Goal: Task Accomplishment & Management: Manage account settings

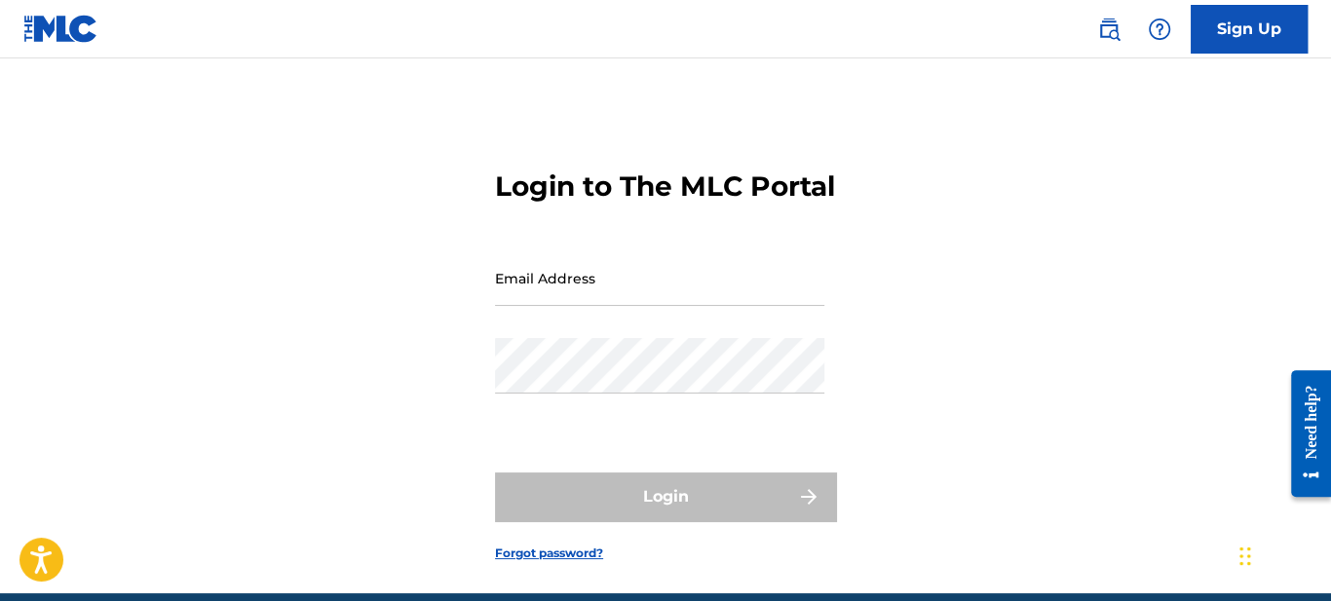
click at [543, 306] on input "Email Address" at bounding box center [659, 278] width 329 height 56
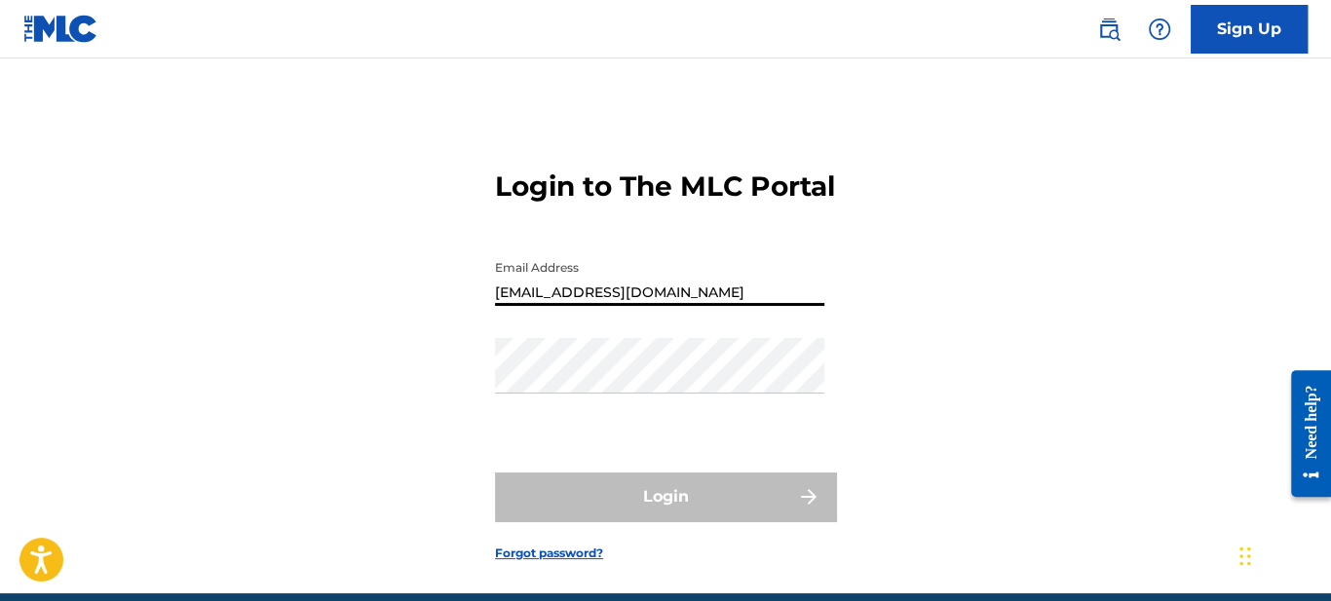
type input "[EMAIL_ADDRESS][DOMAIN_NAME]"
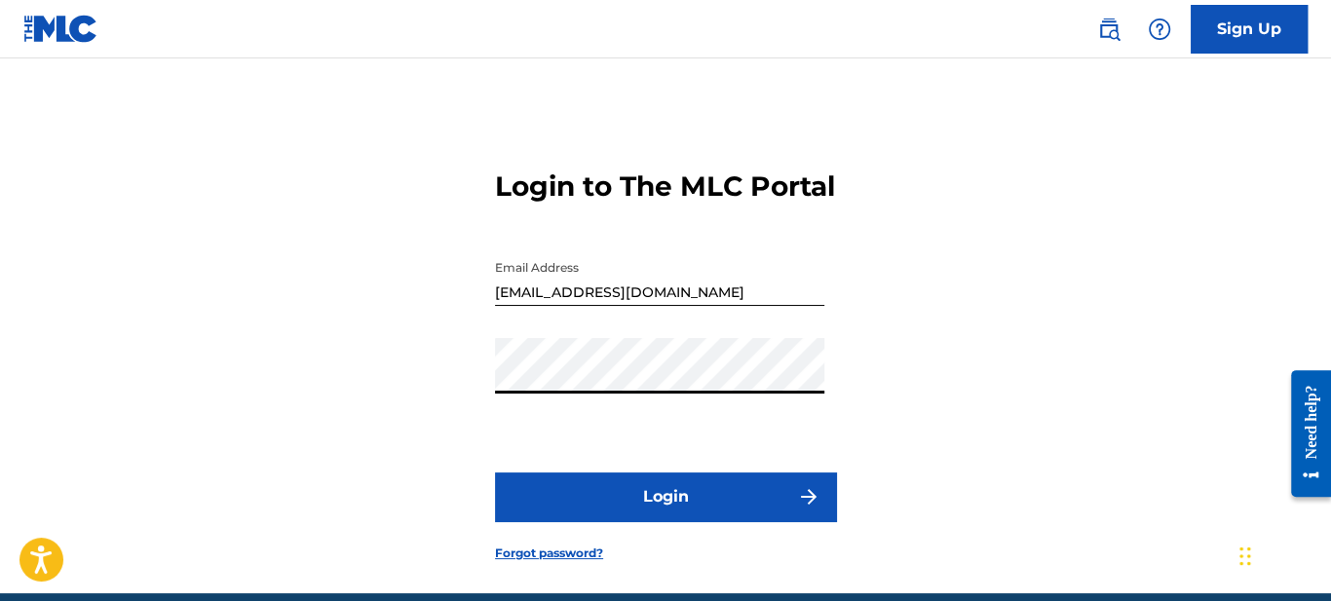
click at [606, 521] on button "Login" at bounding box center [665, 497] width 341 height 49
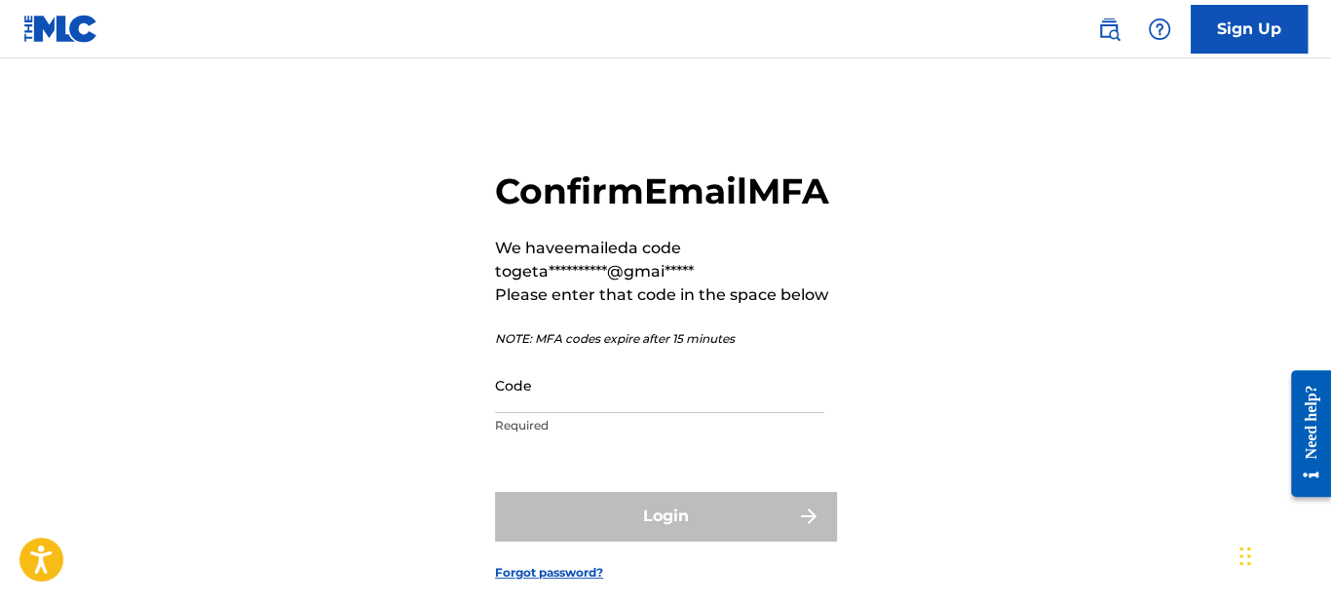
click at [565, 413] on input "Code" at bounding box center [659, 386] width 329 height 56
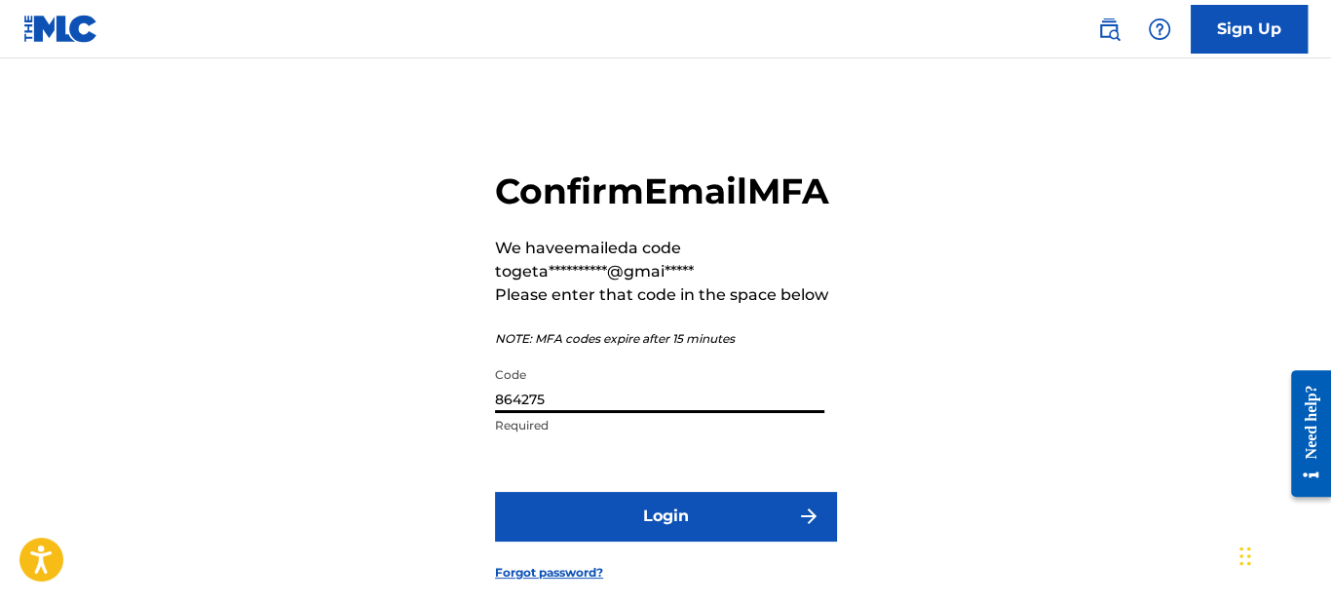
type input "864275"
click at [707, 541] on button "Login" at bounding box center [665, 516] width 341 height 49
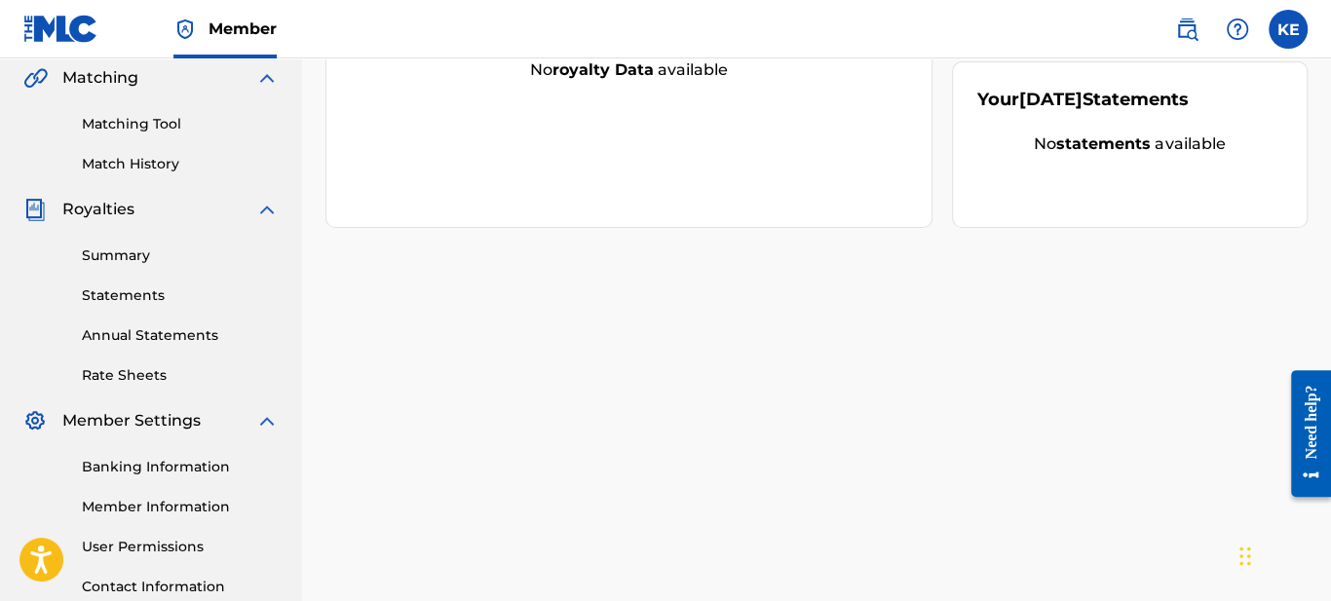
scroll to position [606, 0]
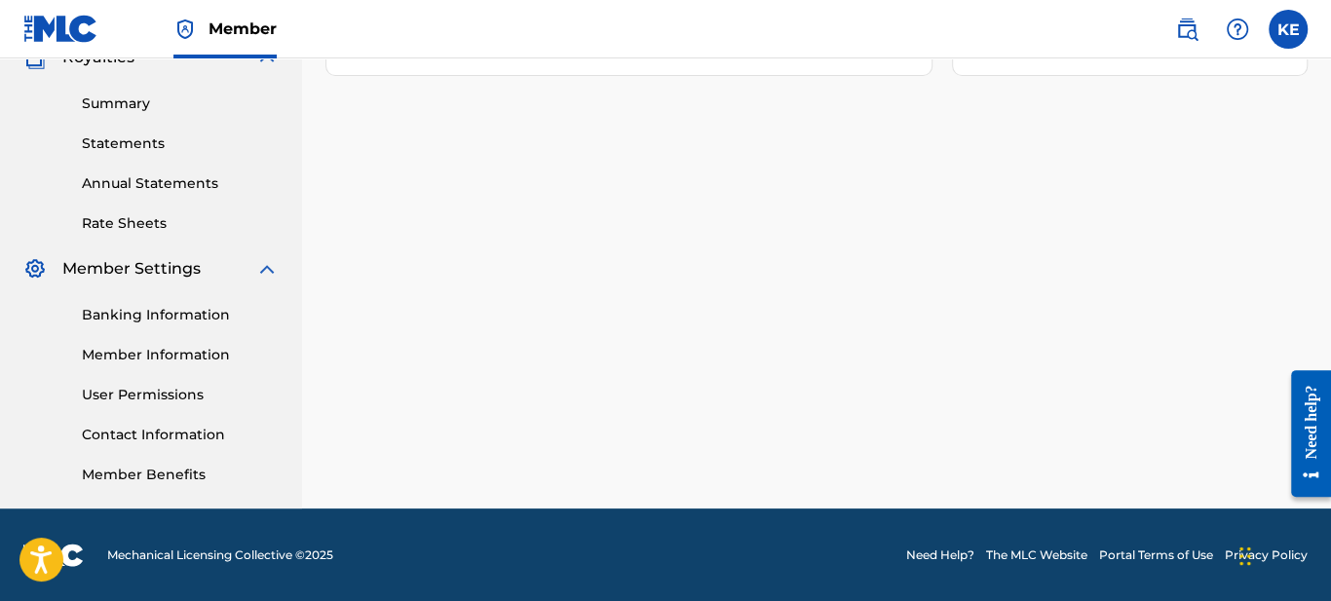
click at [162, 395] on link "User Permissions" at bounding box center [180, 395] width 197 height 20
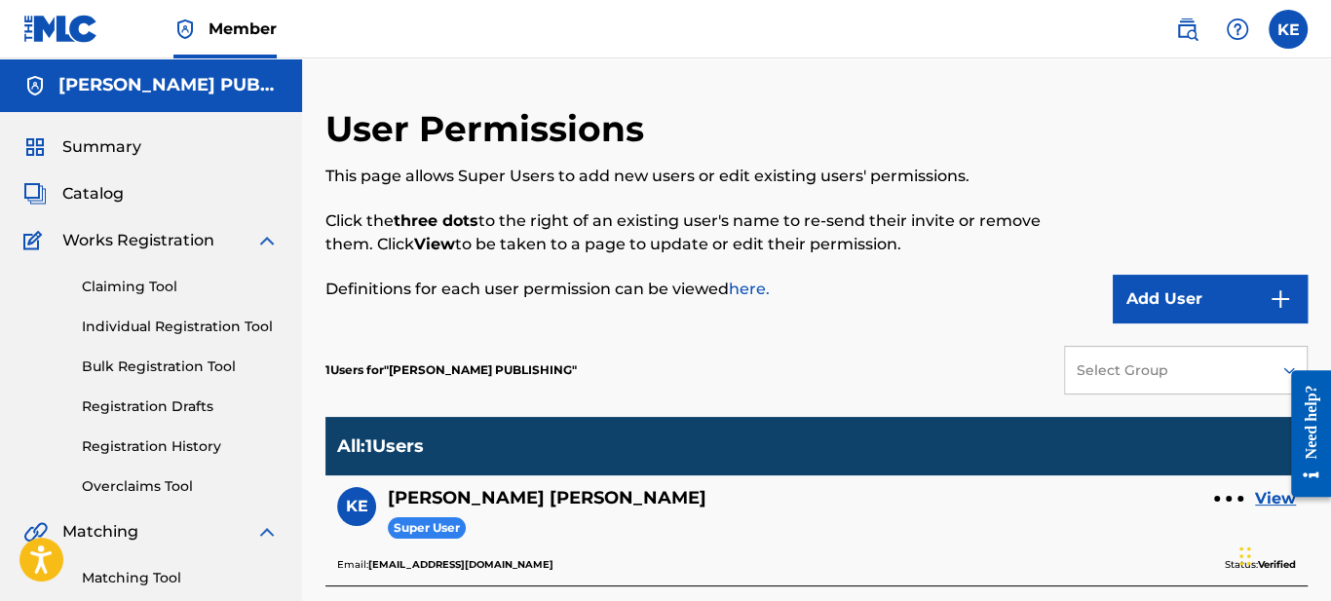
click at [1150, 288] on button "Add User" at bounding box center [1210, 299] width 195 height 49
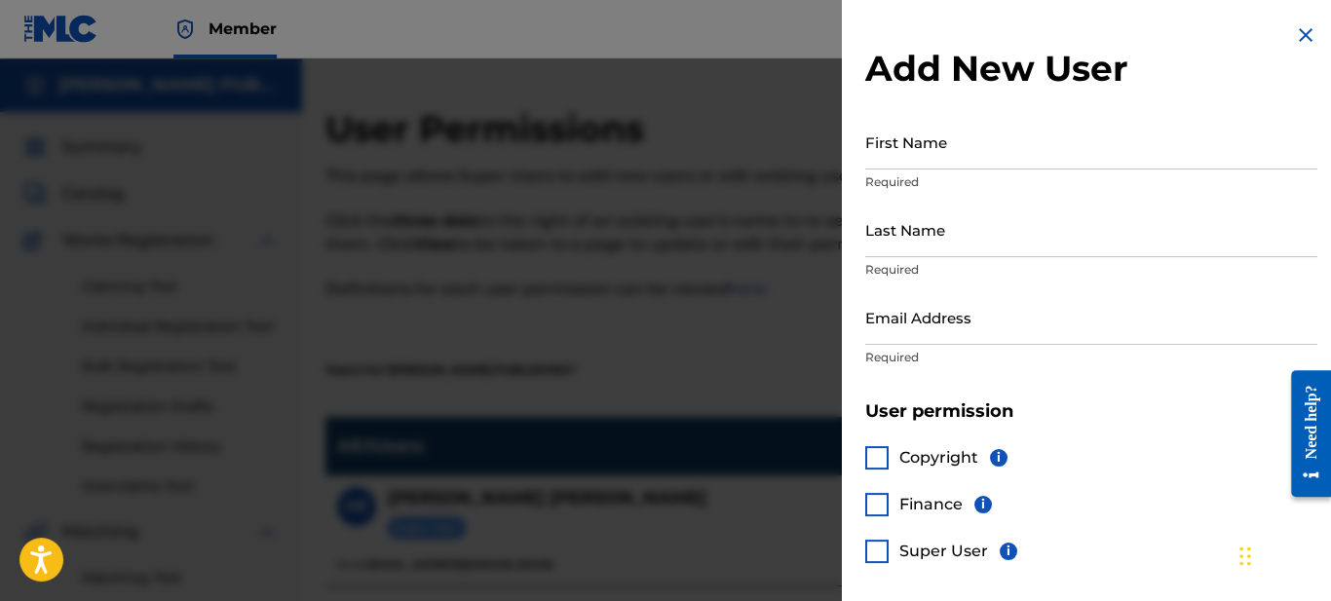
click at [936, 157] on input "First Name" at bounding box center [1091, 142] width 452 height 56
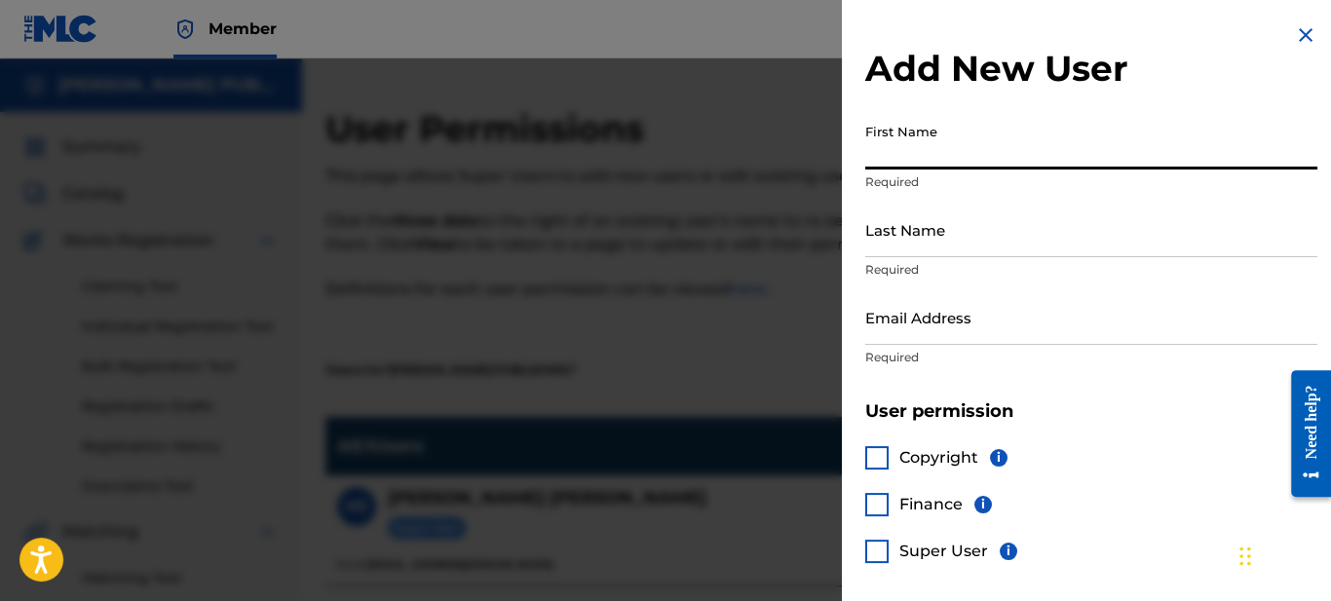
type input "[PERSON_NAME]"
type input "[EMAIL_ADDRESS][DOMAIN_NAME]"
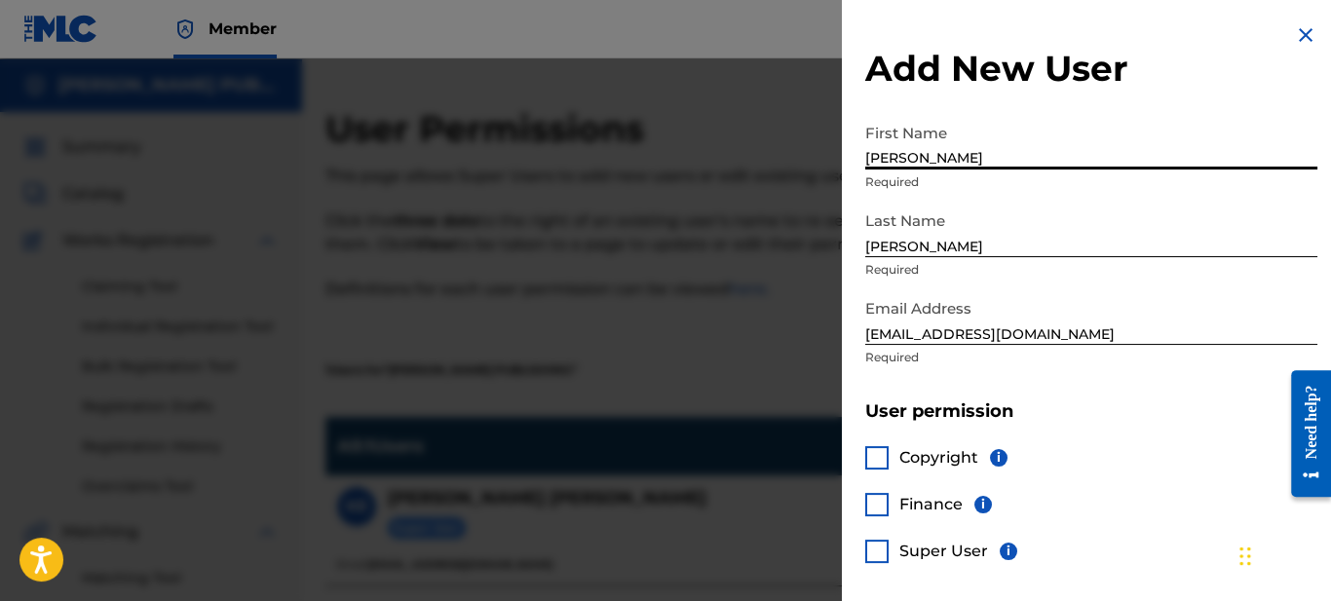
scroll to position [80, 0]
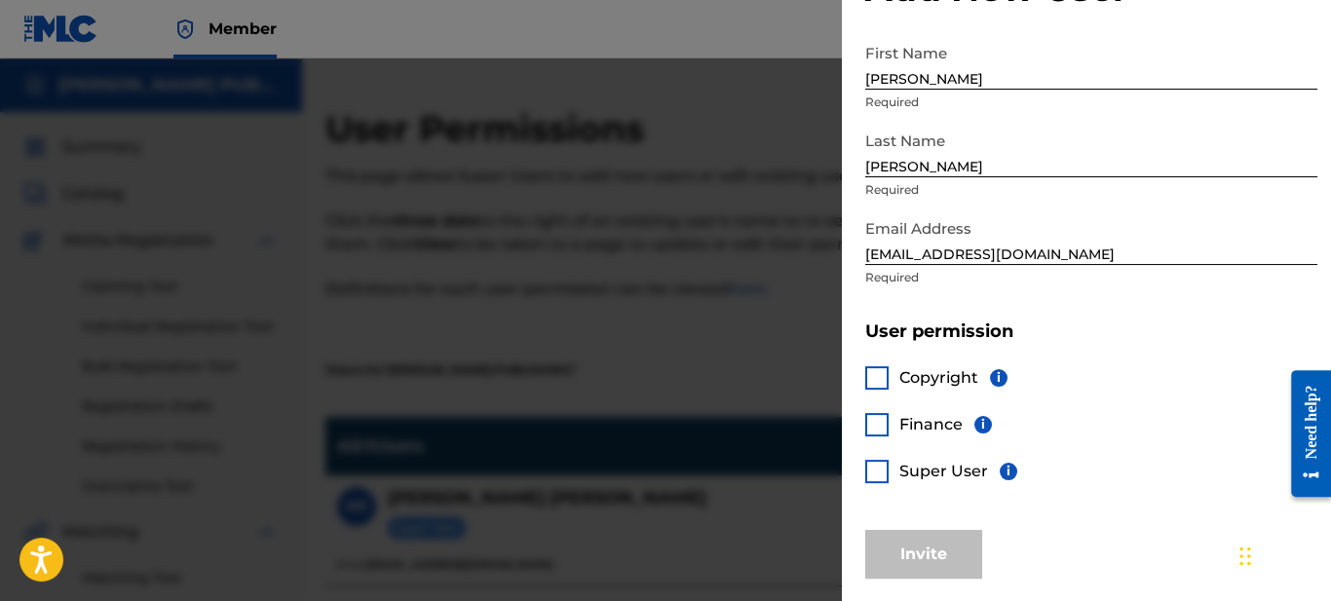
click at [879, 376] on div at bounding box center [876, 377] width 23 height 23
click at [885, 428] on div at bounding box center [876, 424] width 23 height 23
click at [876, 469] on div at bounding box center [876, 471] width 23 height 23
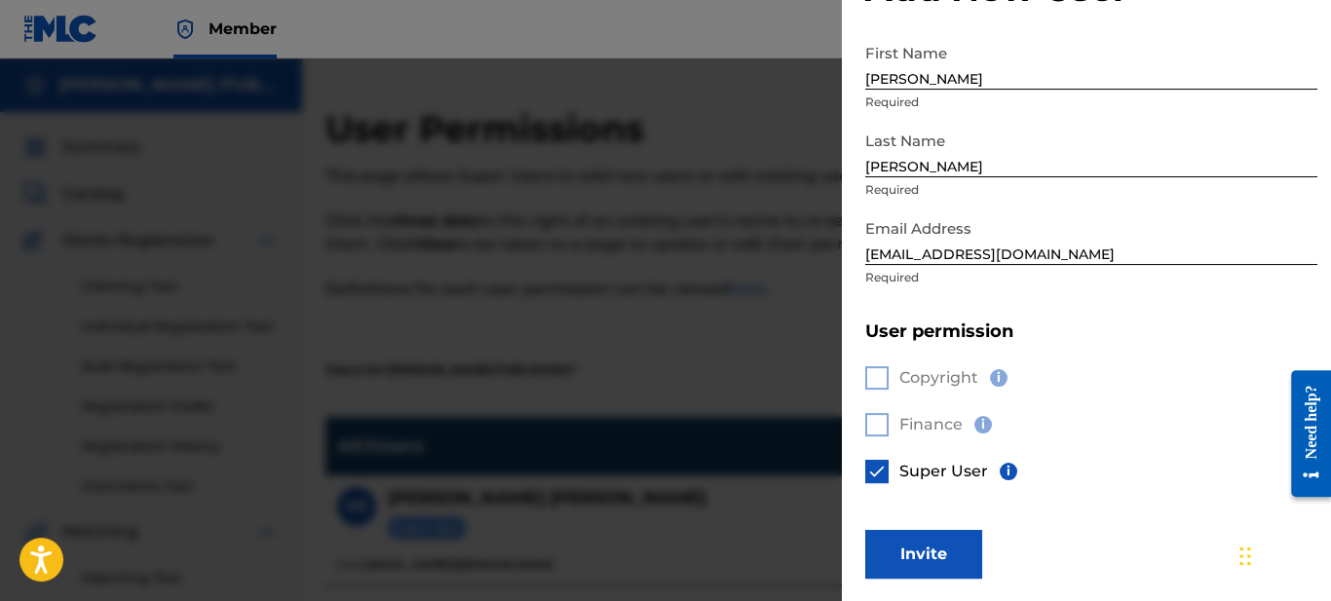
click at [926, 532] on button "Invite" at bounding box center [923, 554] width 117 height 49
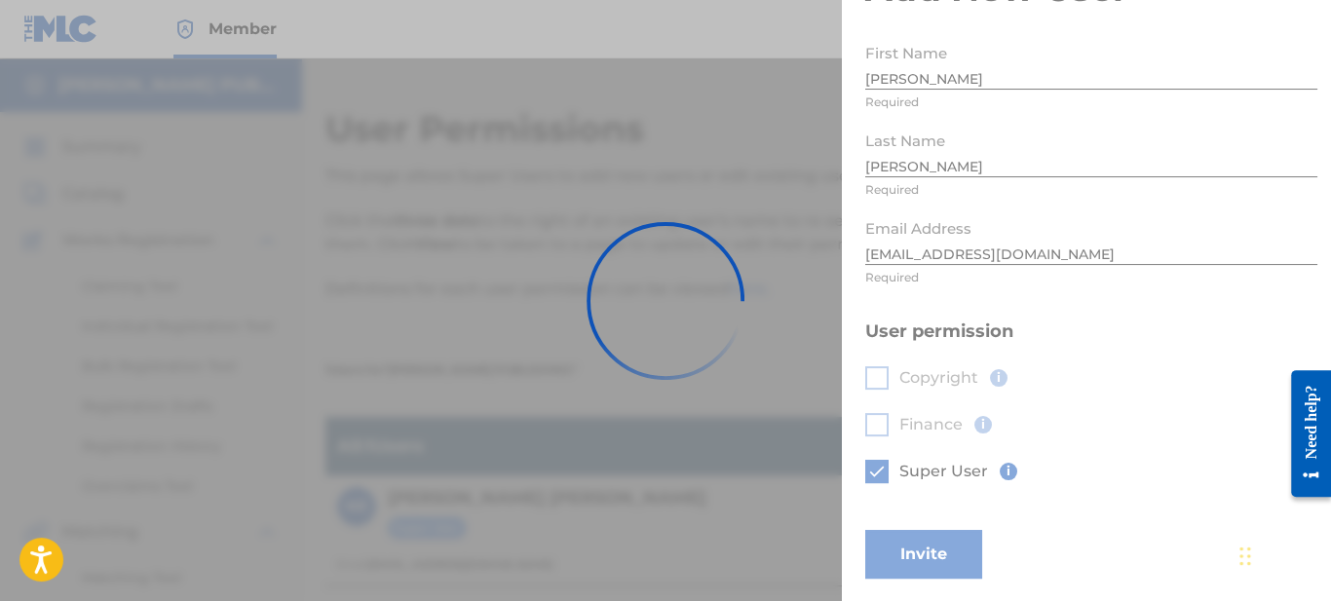
scroll to position [0, 0]
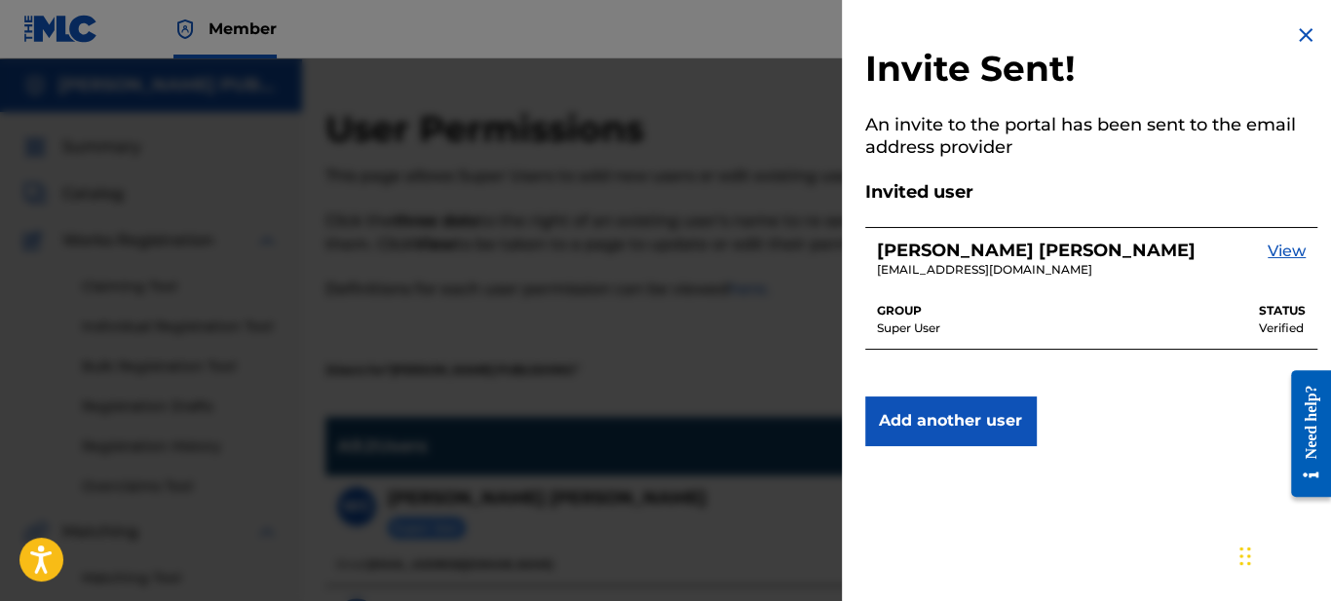
click at [1301, 25] on img at bounding box center [1305, 34] width 23 height 23
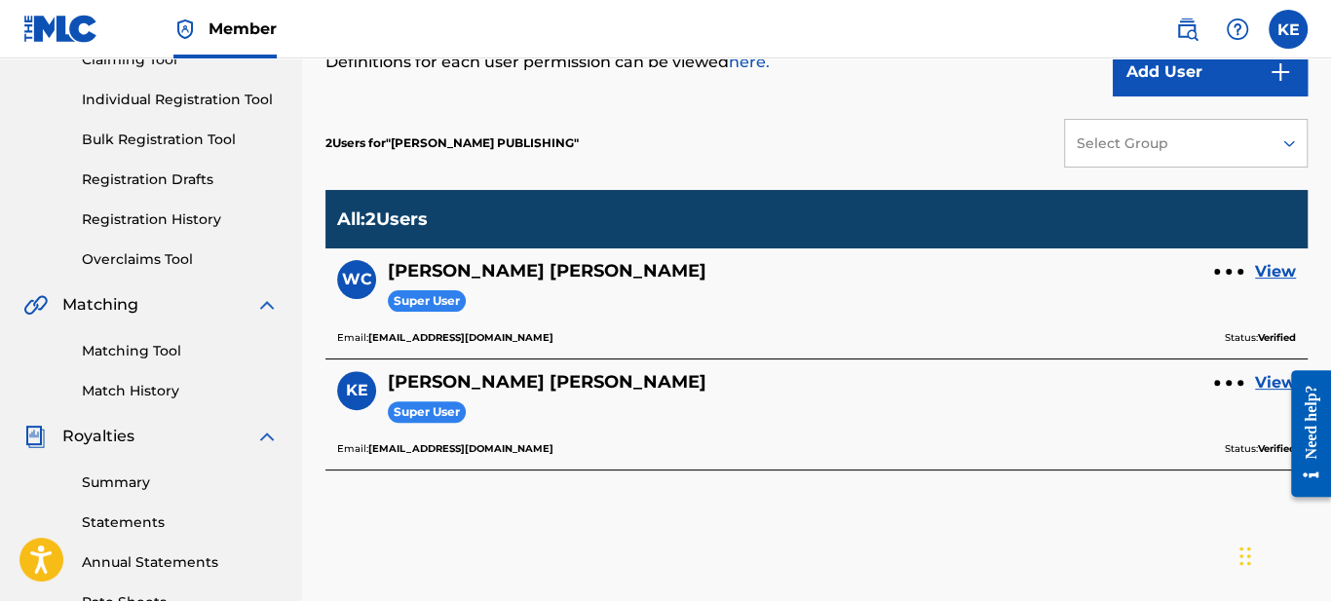
scroll to position [454, 0]
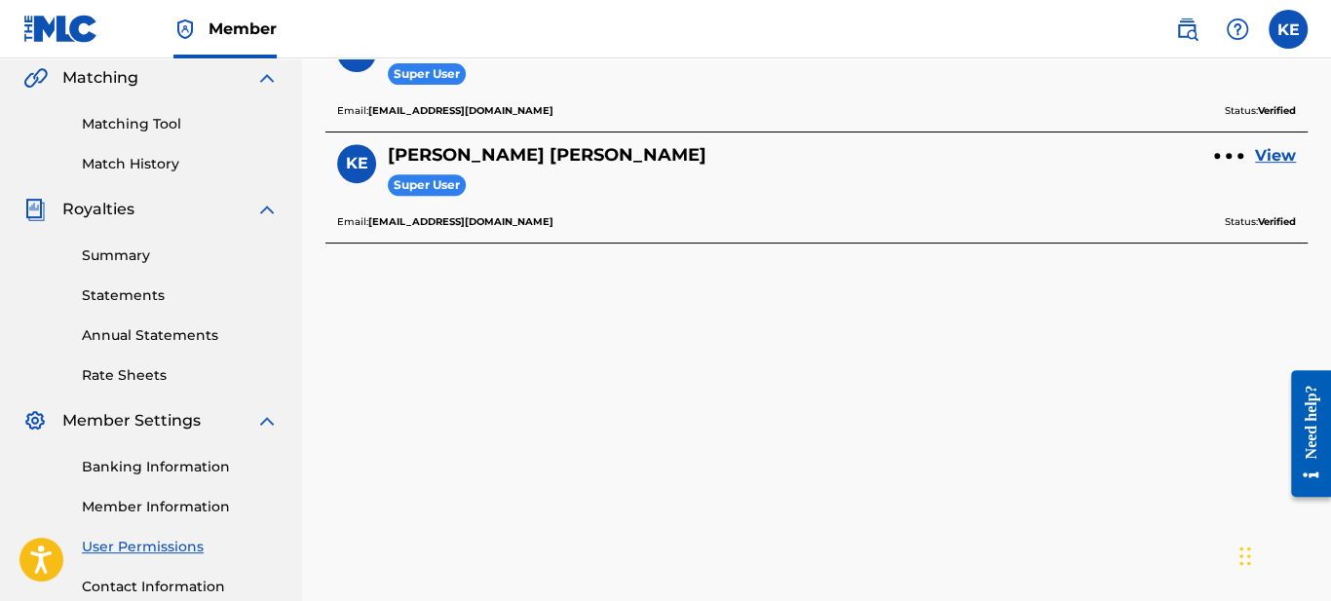
click at [153, 123] on link "Matching Tool" at bounding box center [180, 124] width 197 height 20
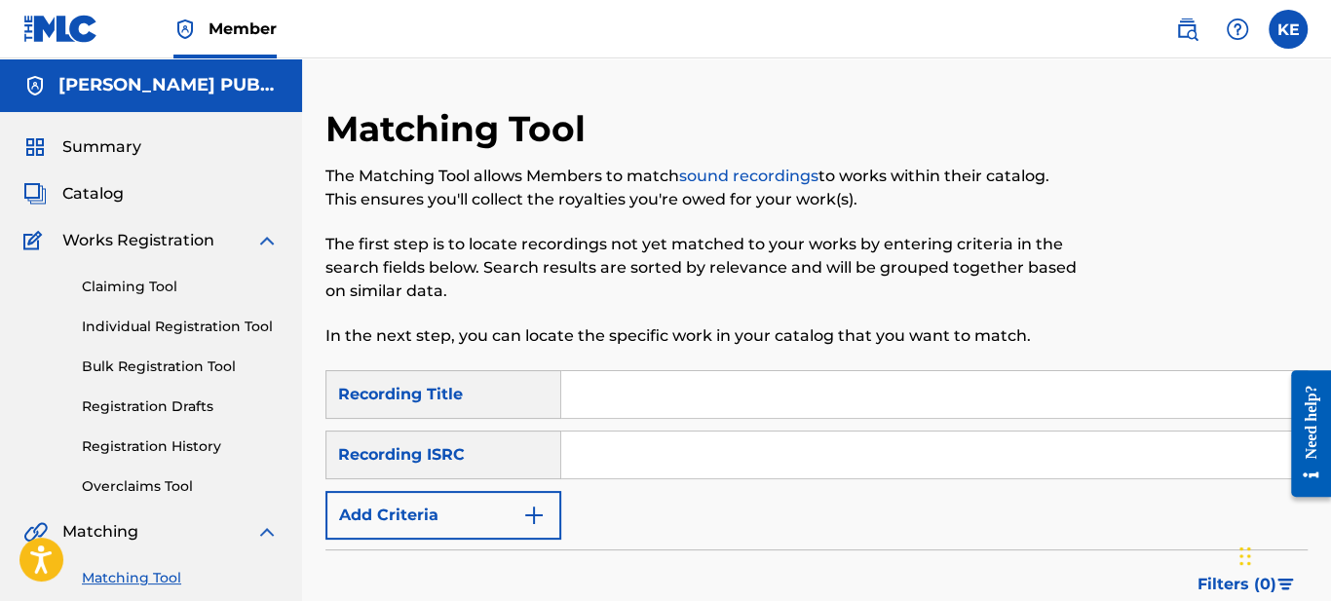
click at [670, 401] on input "Search Form" at bounding box center [934, 394] width 746 height 47
type input "All that glitters"
click at [693, 449] on input "Search Form" at bounding box center [934, 455] width 746 height 47
paste input "GB5KW1701319"
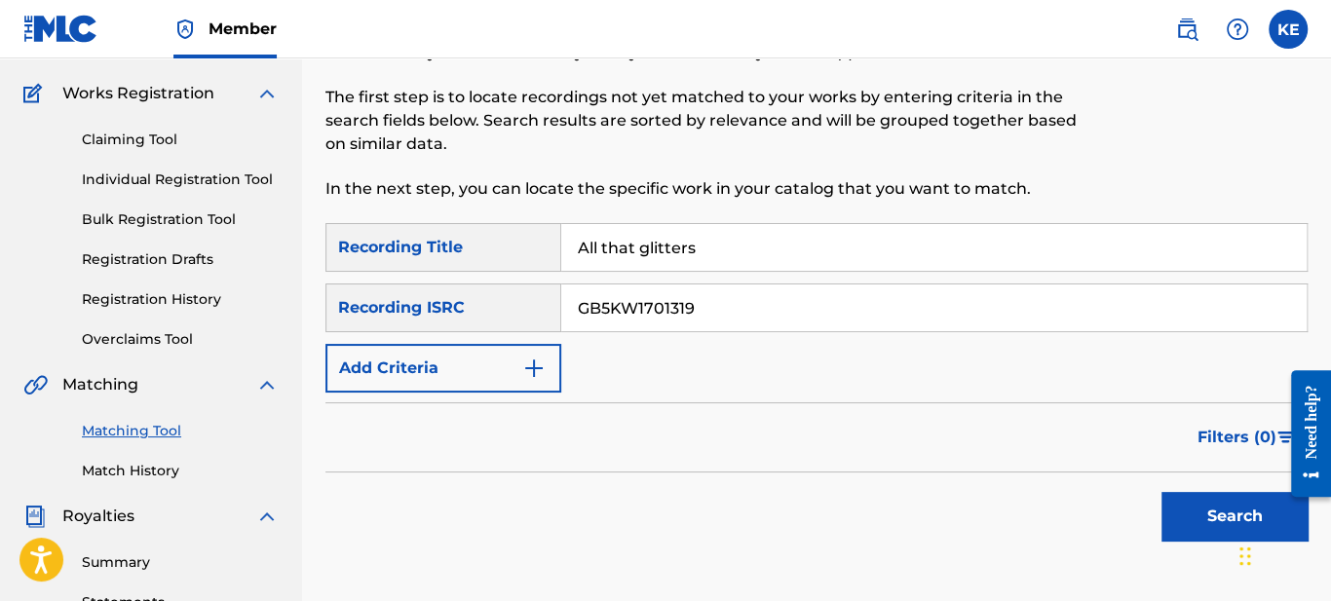
scroll to position [227, 0]
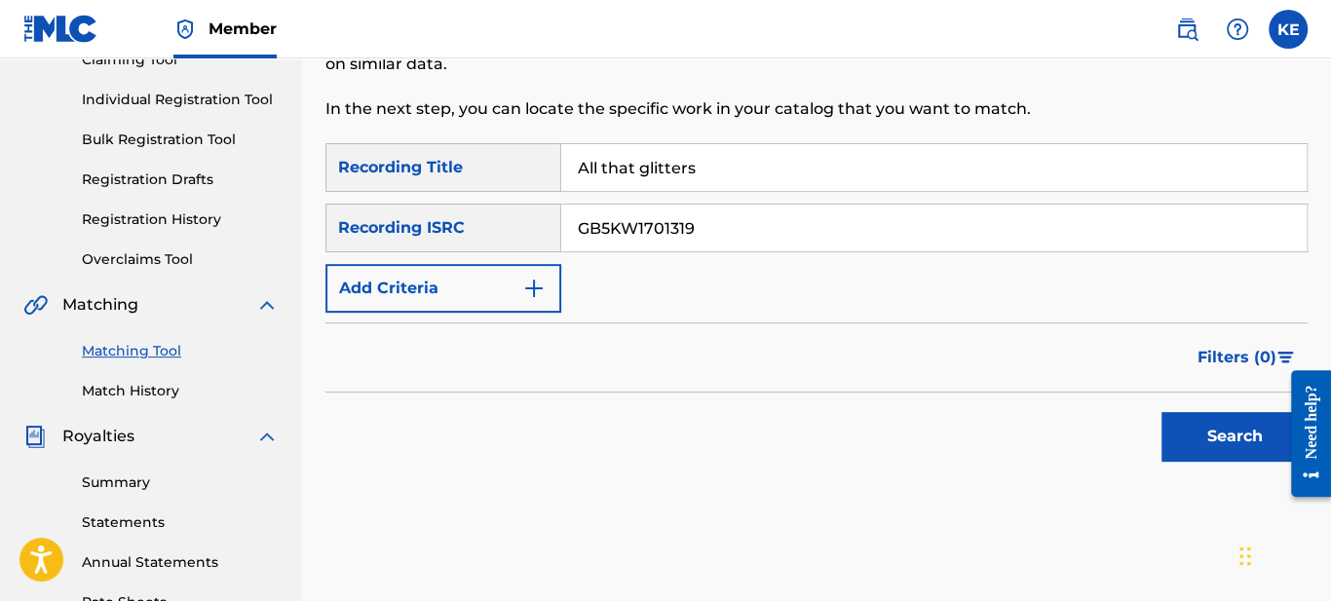
type input "GB5KW1701319"
click at [1208, 431] on button "Search" at bounding box center [1235, 436] width 146 height 49
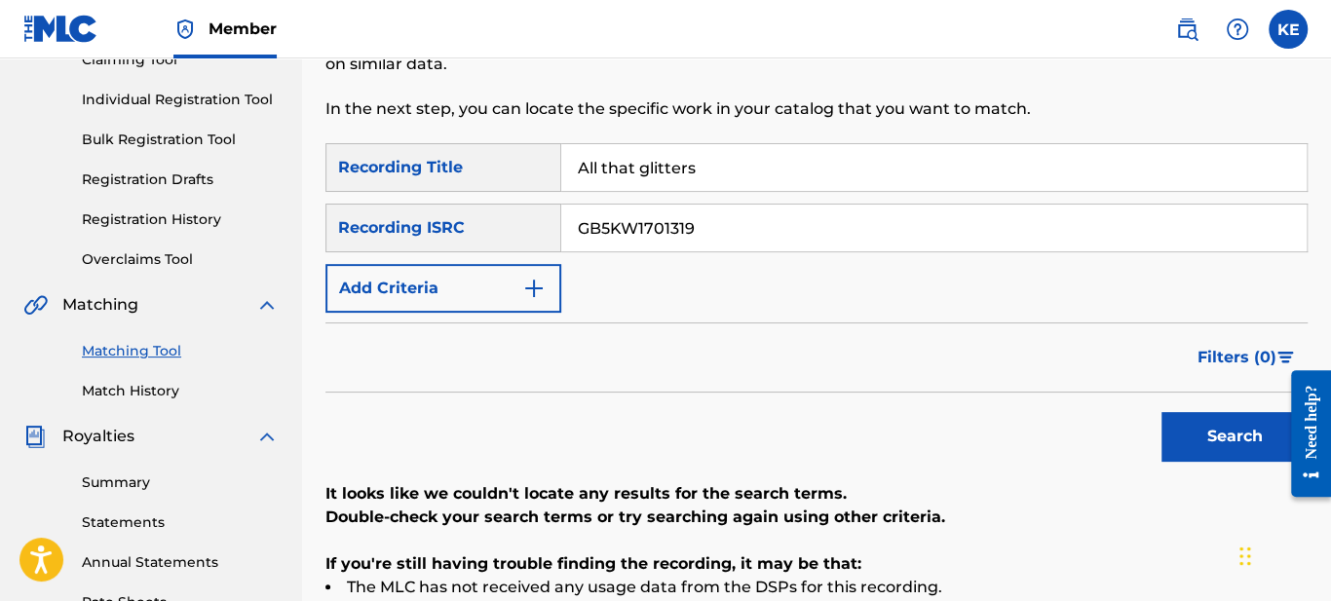
drag, startPoint x: 741, startPoint y: 167, endPoint x: 390, endPoint y: 134, distance: 352.3
click at [390, 134] on div "Matching Tool The Matching Tool allows Members to match sound recordings to wor…" at bounding box center [817, 384] width 982 height 1008
click at [1162, 412] on button "Search" at bounding box center [1235, 436] width 146 height 49
drag, startPoint x: 705, startPoint y: 226, endPoint x: 367, endPoint y: 211, distance: 337.6
click at [367, 211] on div "SearchWithCriteria49d0eae7-614f-4c35-8e3c-e8d783dc01cc Recording ISRC GB5KW1701…" at bounding box center [817, 228] width 982 height 49
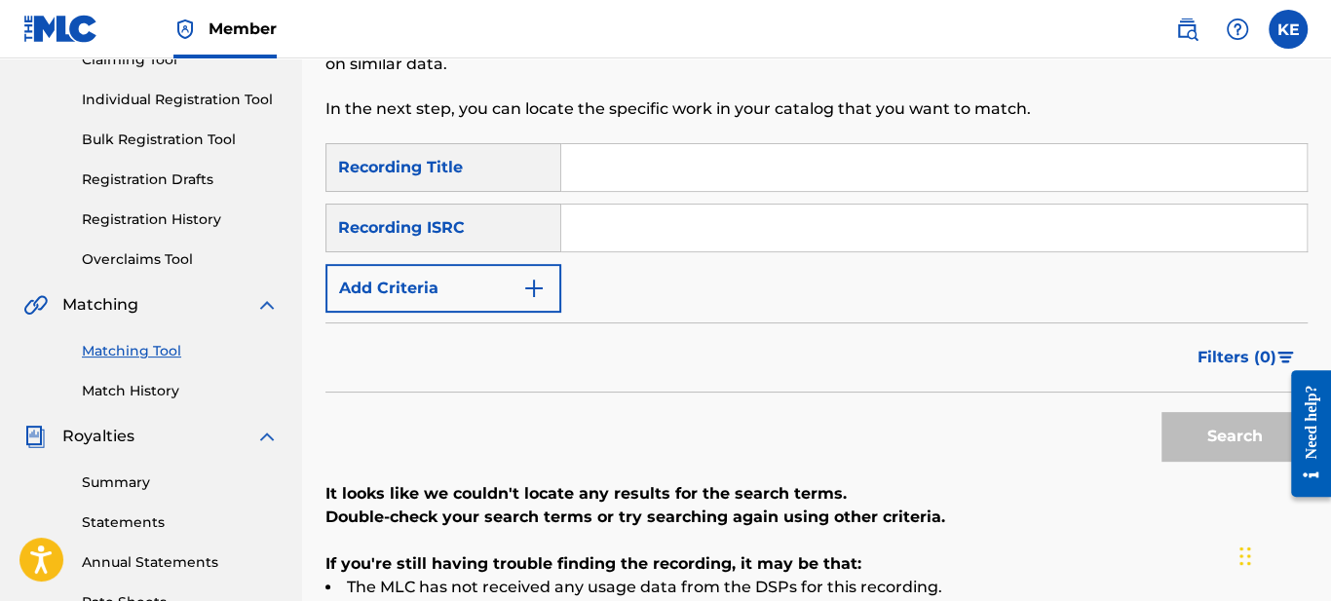
click at [584, 170] on input "Search Form" at bounding box center [934, 167] width 746 height 47
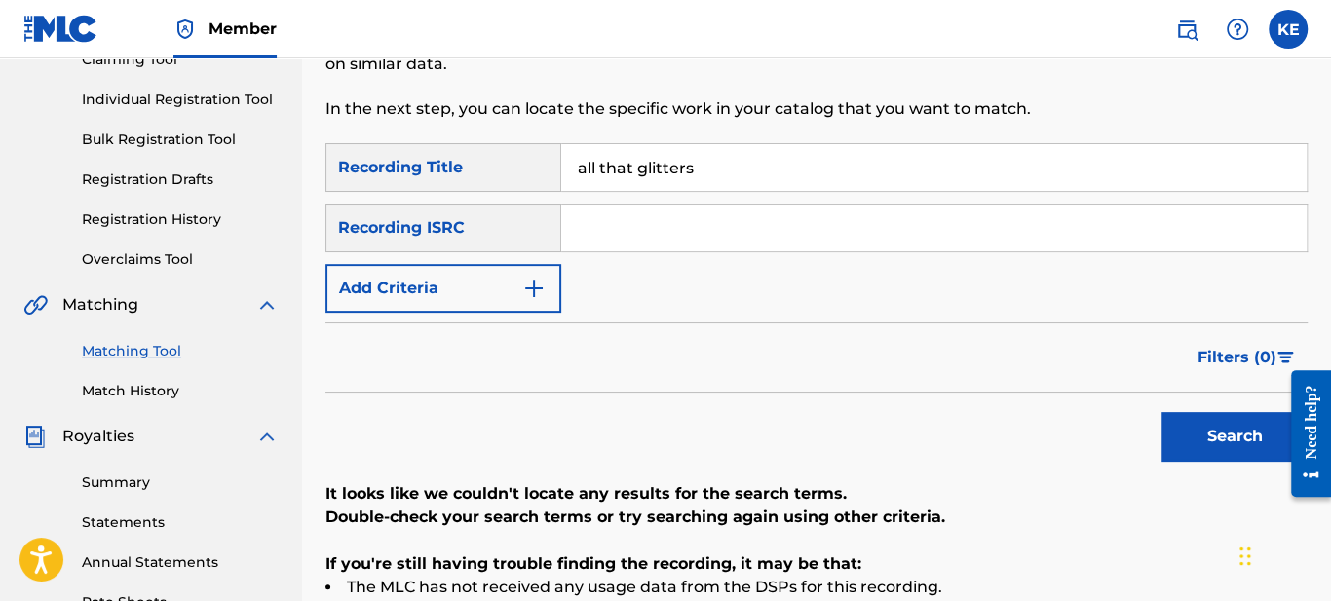
type input "all that glitters"
click at [1162, 412] on button "Search" at bounding box center [1235, 436] width 146 height 49
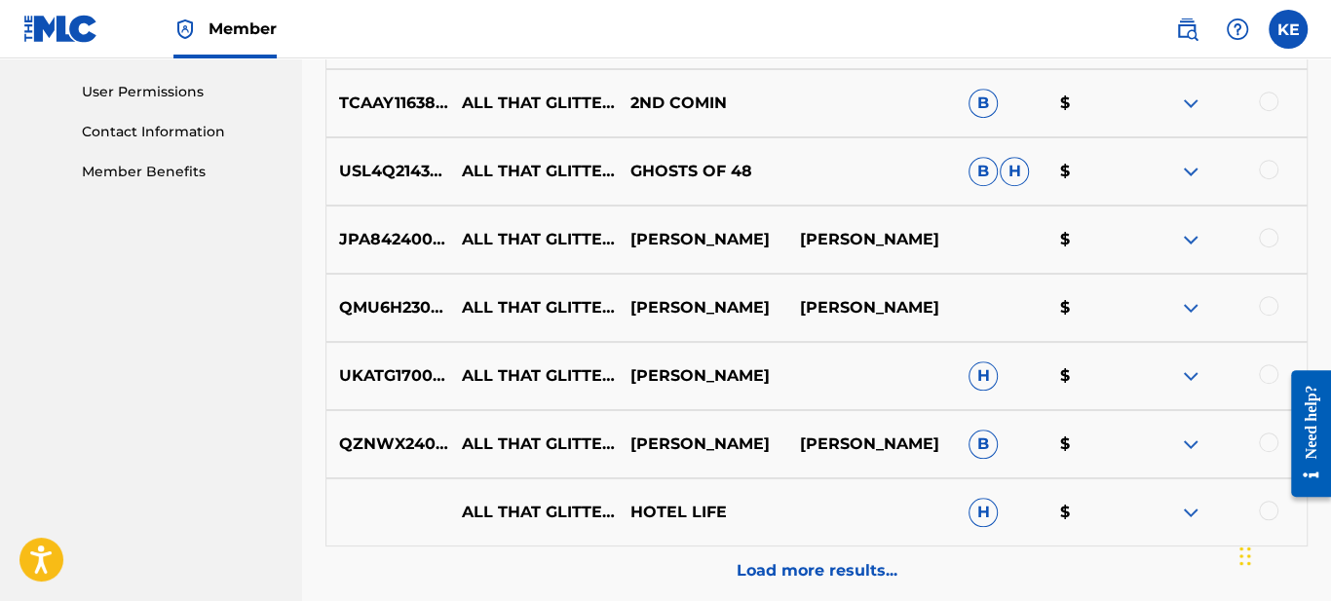
scroll to position [1093, 0]
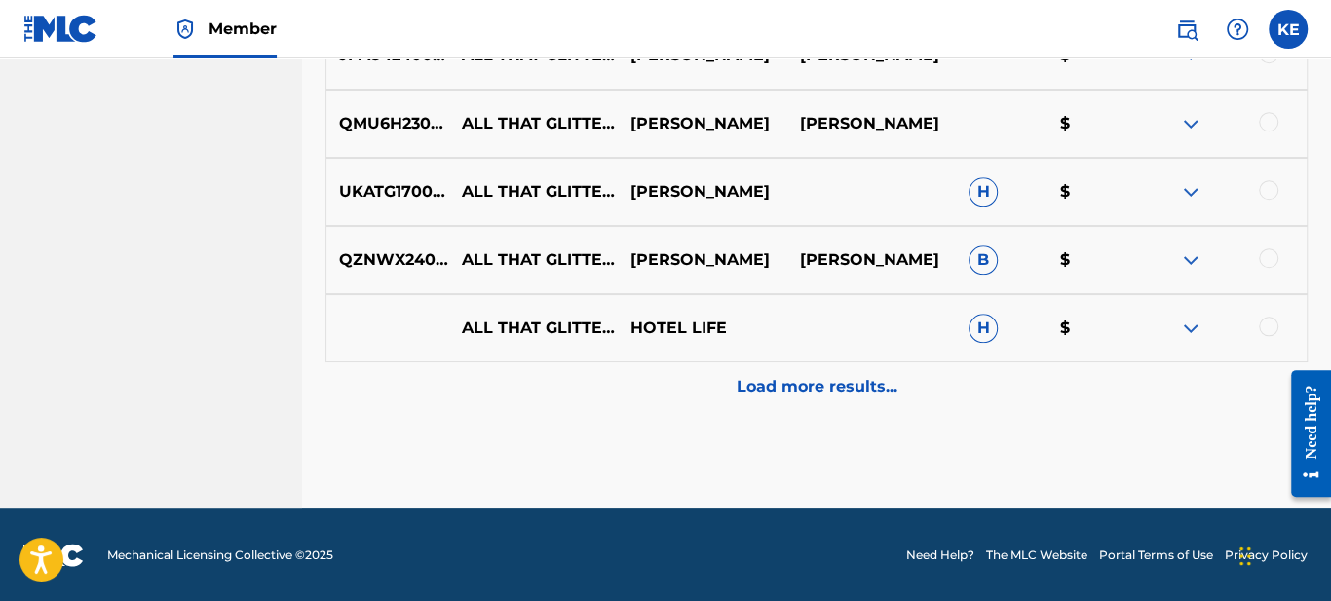
click at [809, 392] on p "Load more results..." at bounding box center [817, 386] width 161 height 23
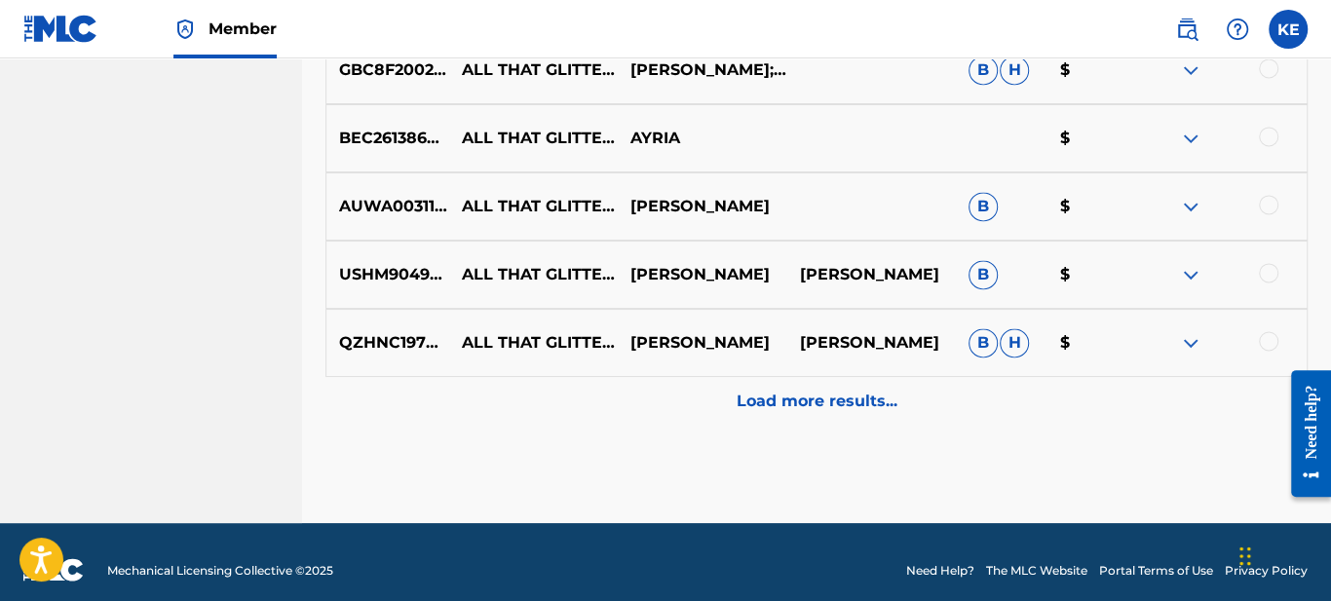
scroll to position [1776, 0]
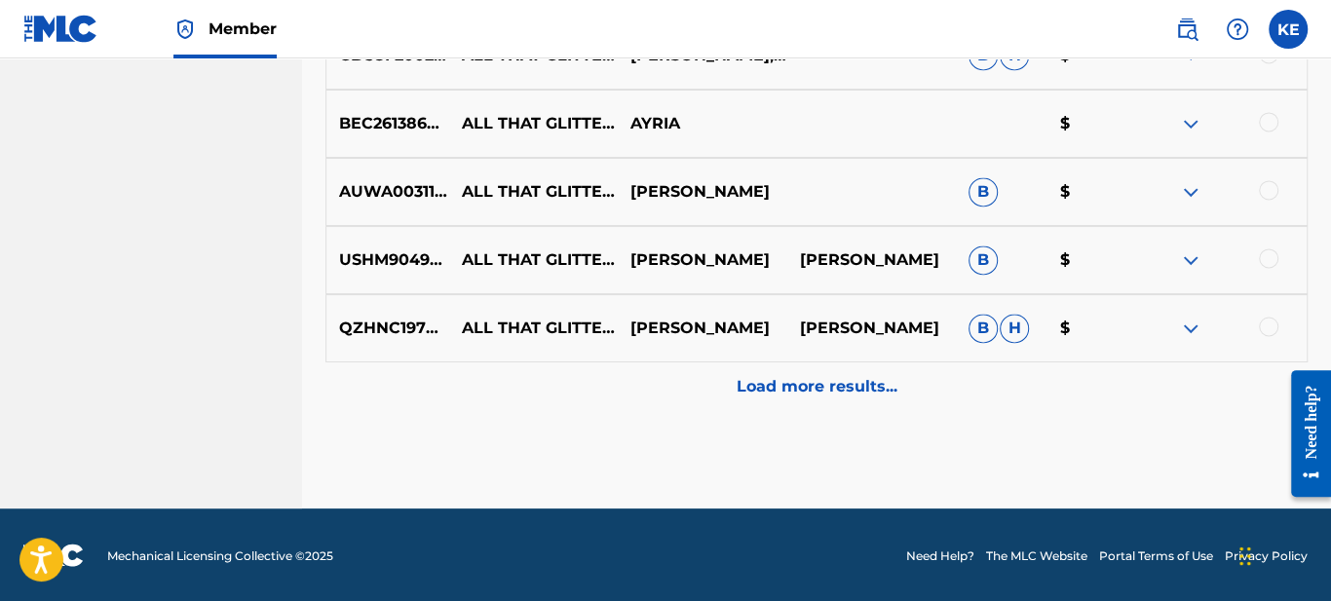
click at [847, 371] on div "Load more results..." at bounding box center [817, 387] width 982 height 49
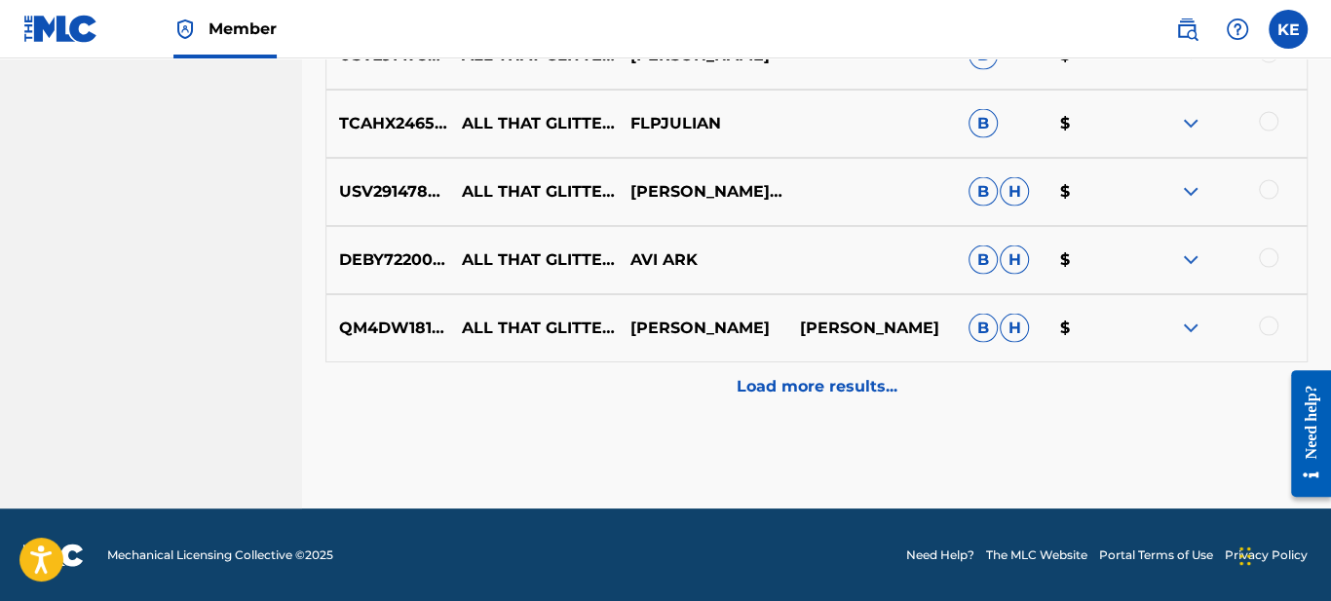
click at [794, 402] on div "Load more results..." at bounding box center [817, 387] width 982 height 49
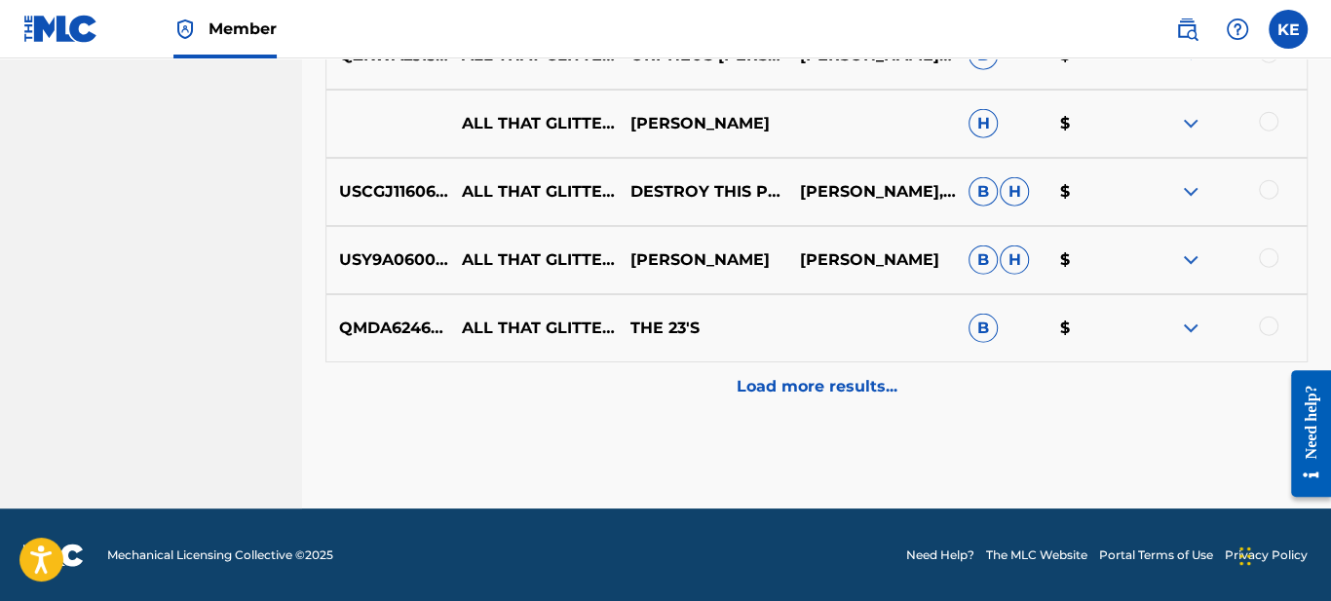
click at [790, 394] on p "Load more results..." at bounding box center [817, 386] width 161 height 23
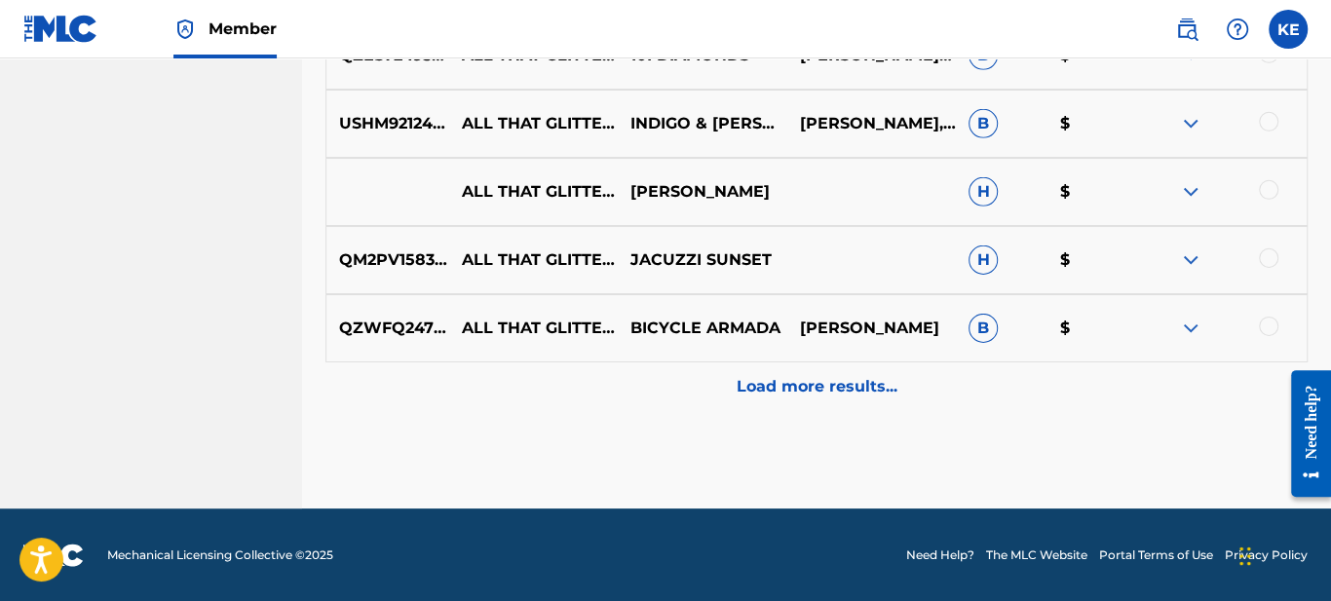
click at [798, 383] on p "Load more results..." at bounding box center [817, 386] width 161 height 23
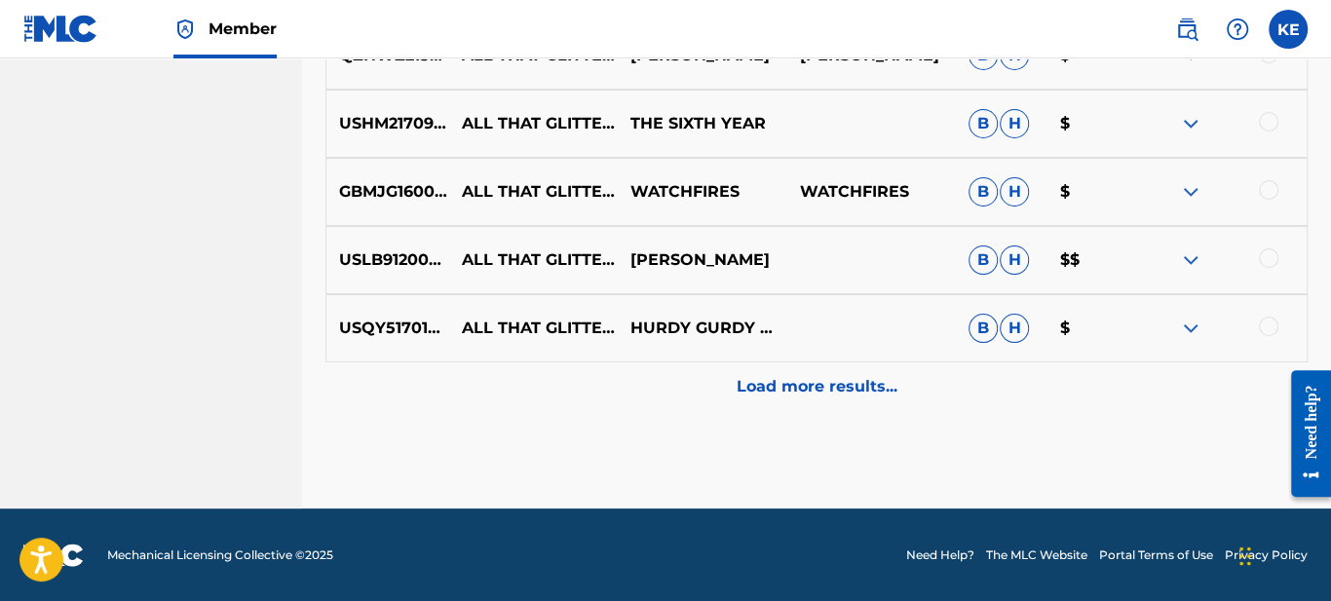
click at [782, 399] on div "Load more results..." at bounding box center [817, 387] width 982 height 49
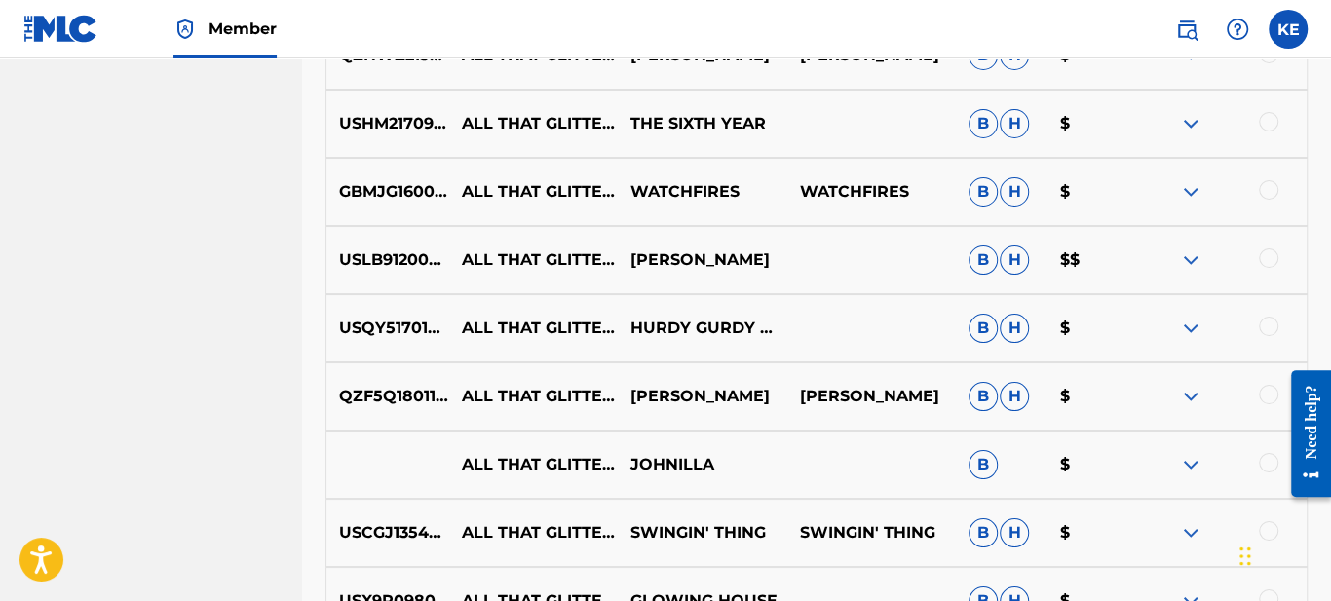
scroll to position [4959, 0]
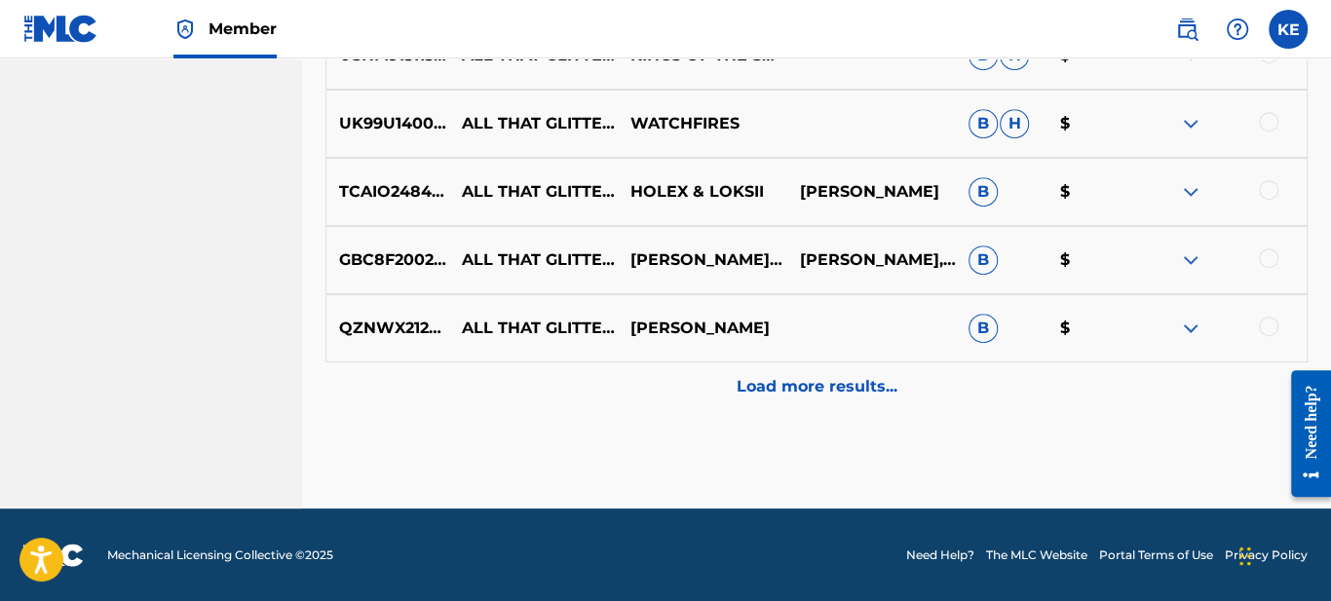
click at [787, 393] on p "Load more results..." at bounding box center [817, 386] width 161 height 23
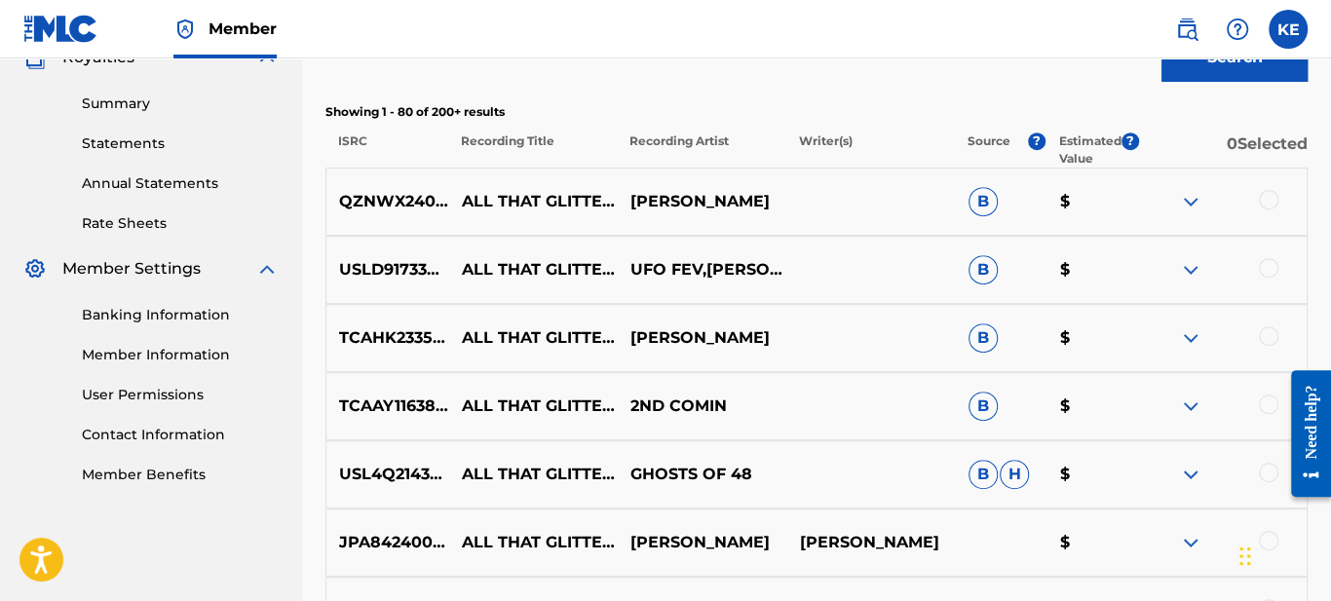
scroll to position [5187, 0]
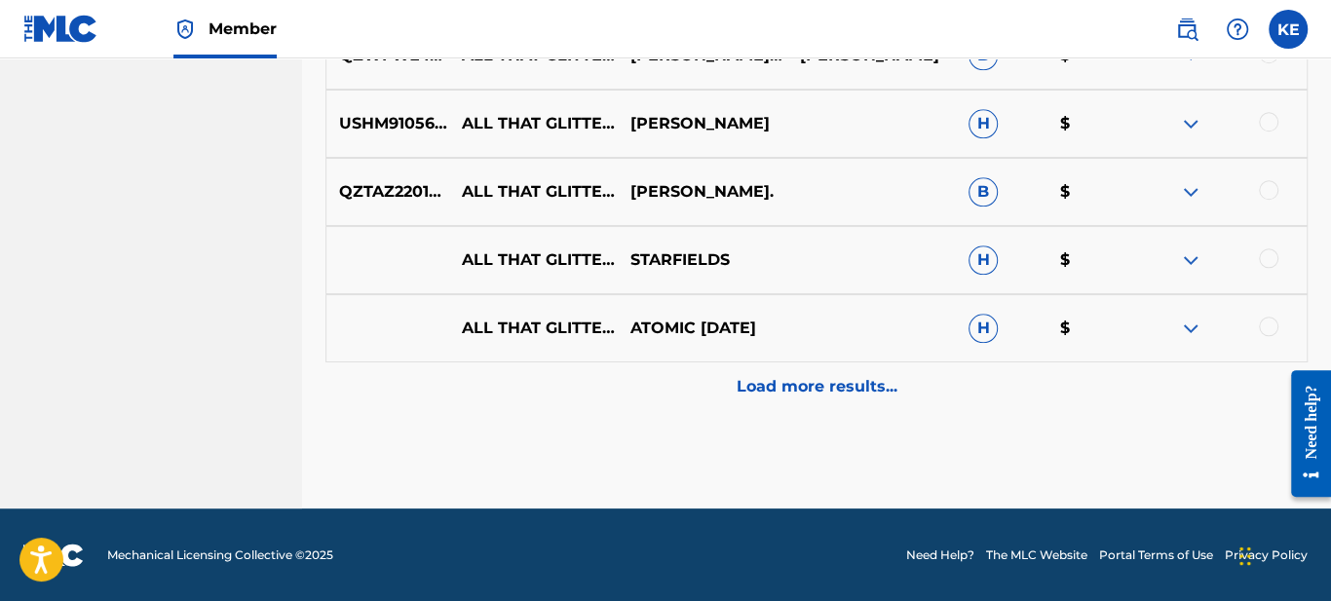
click at [786, 392] on p "Load more results..." at bounding box center [817, 386] width 161 height 23
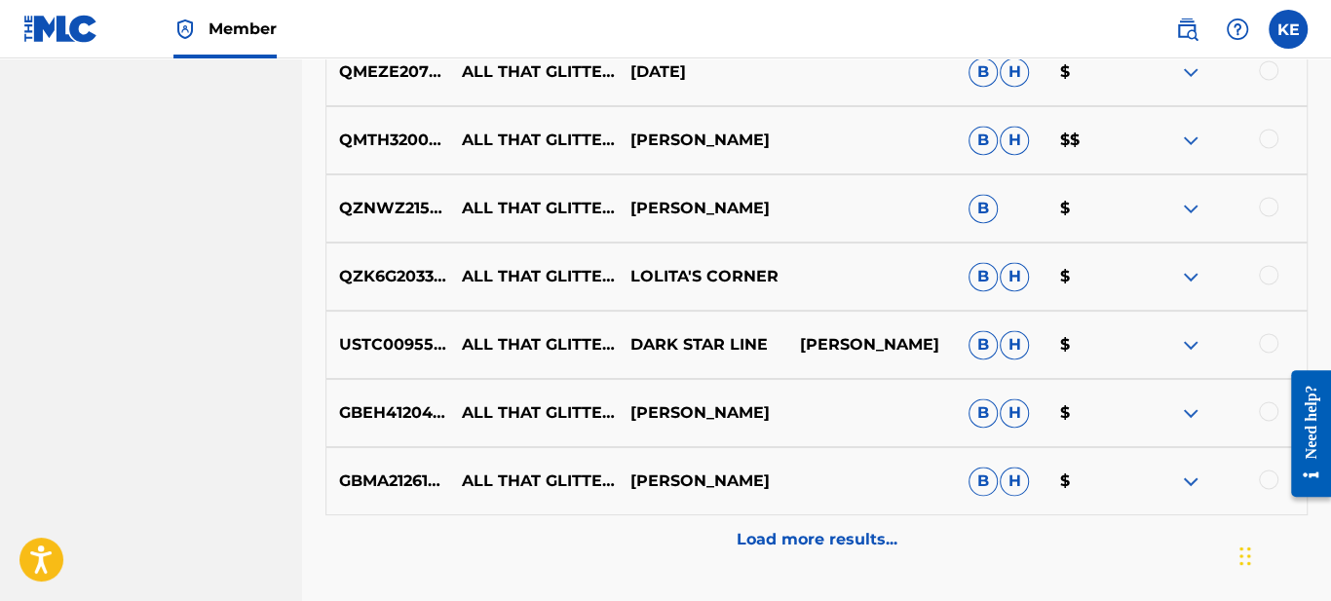
scroll to position [6551, 0]
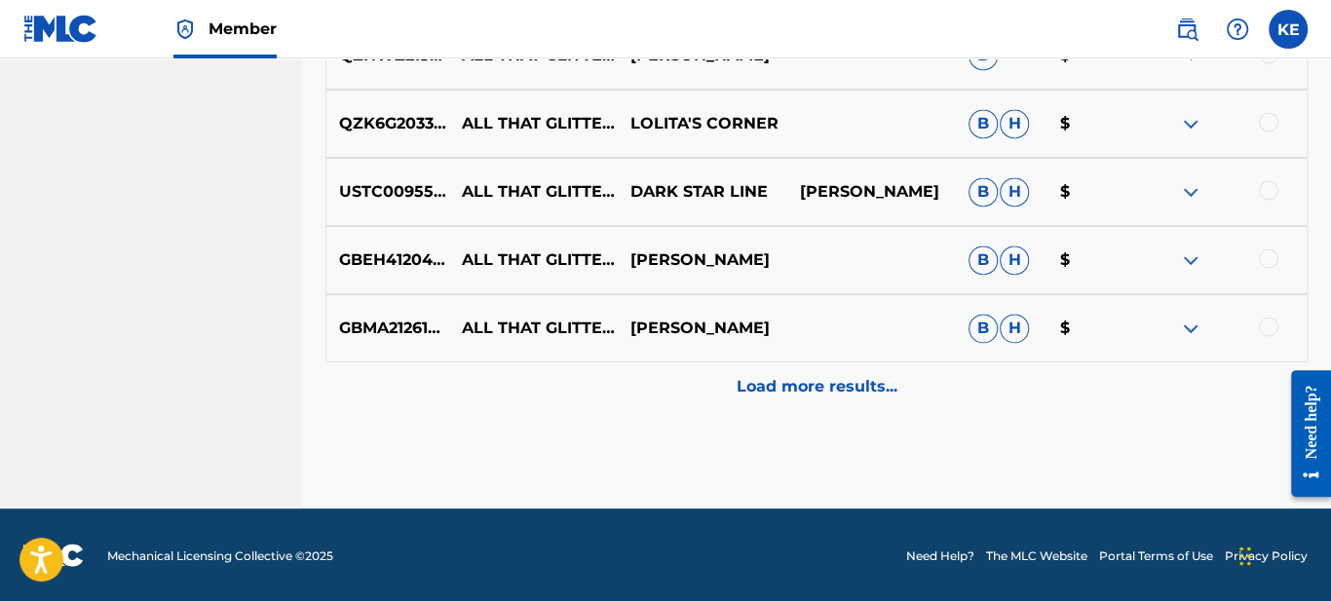
click at [786, 392] on p "Load more results..." at bounding box center [817, 386] width 161 height 23
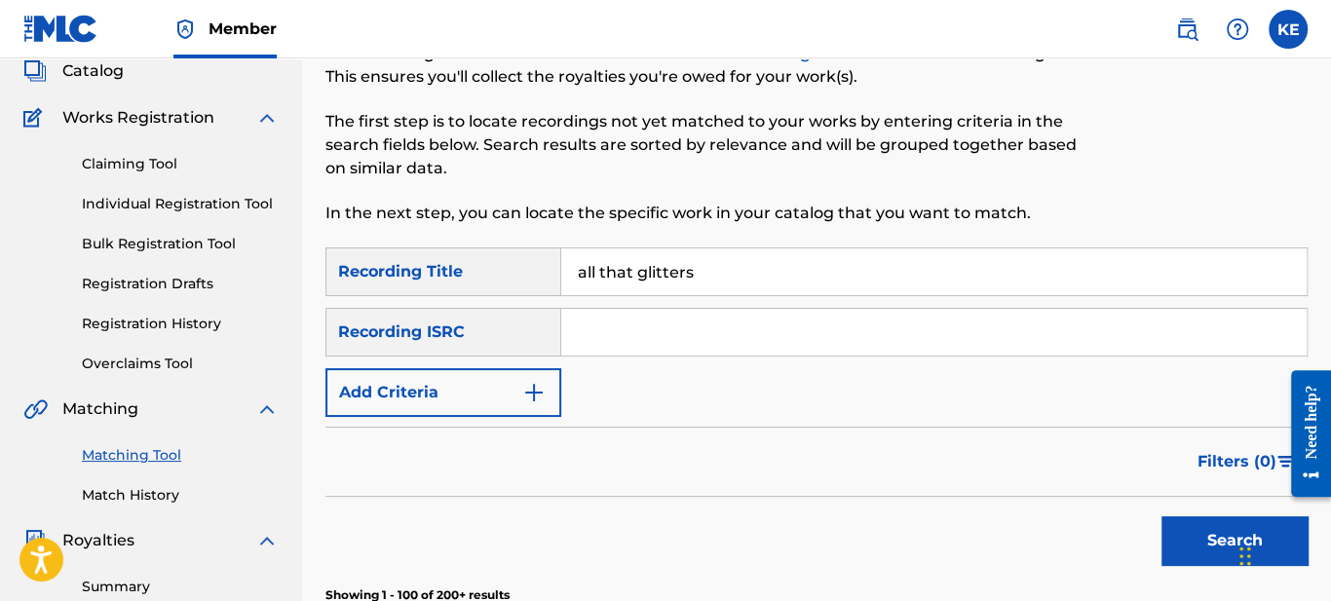
scroll to position [0, 0]
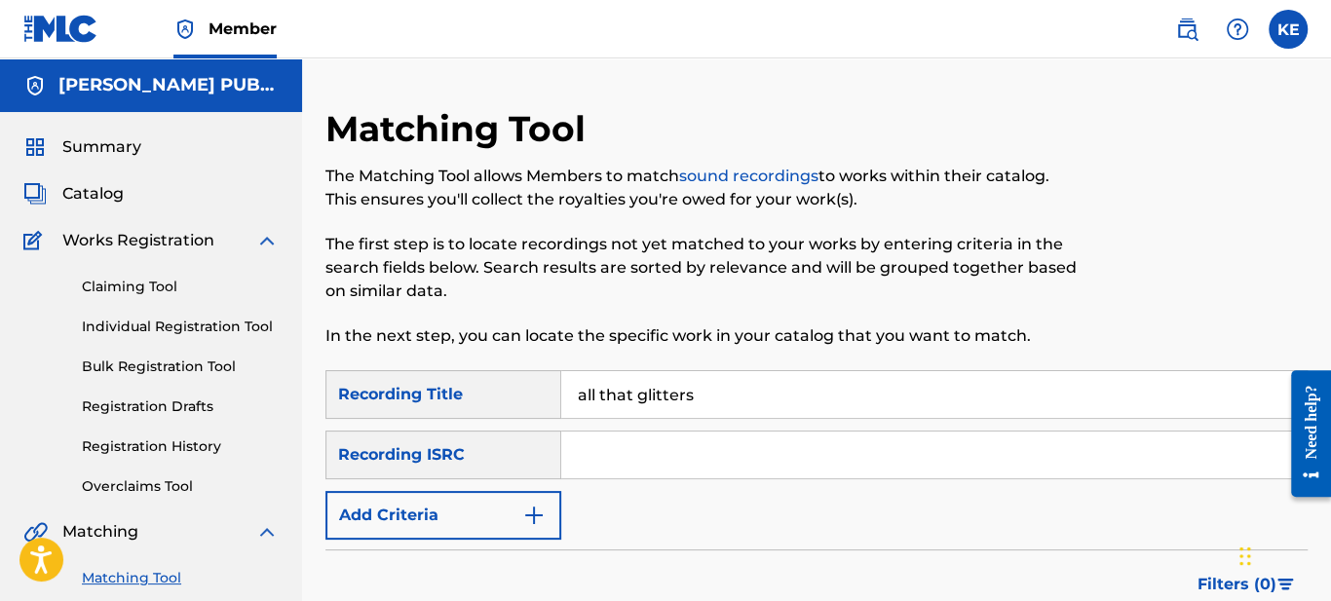
click at [99, 198] on span "Catalog" at bounding box center [92, 193] width 61 height 23
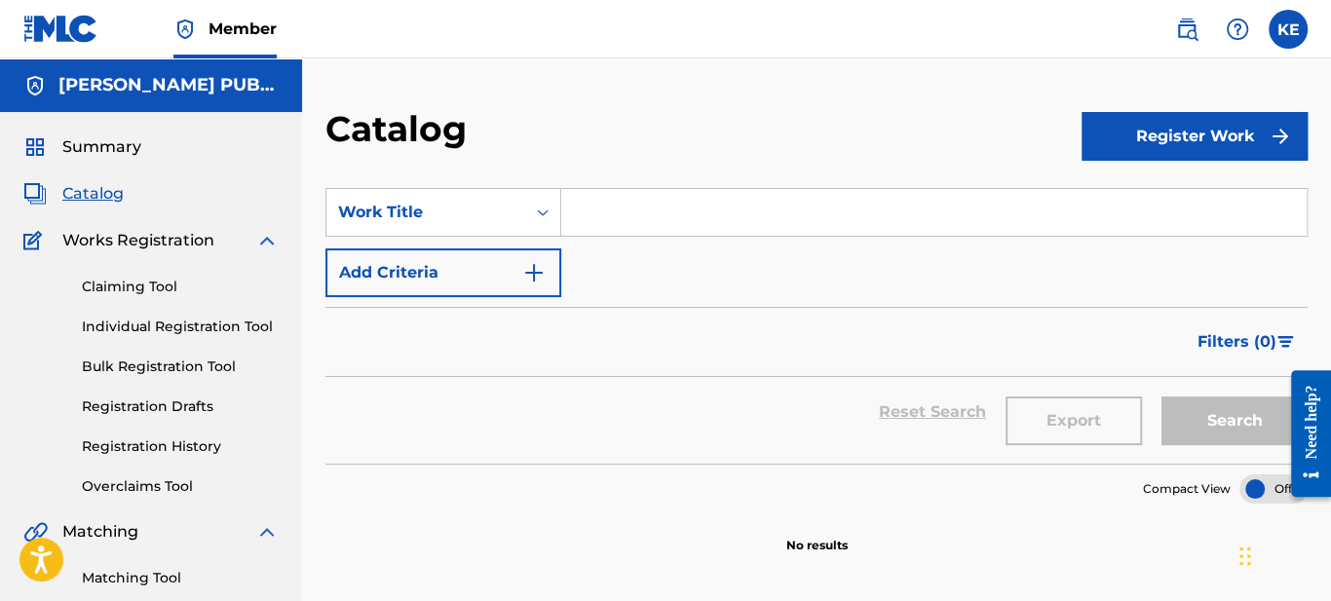
click at [668, 207] on input "Search Form" at bounding box center [934, 212] width 746 height 47
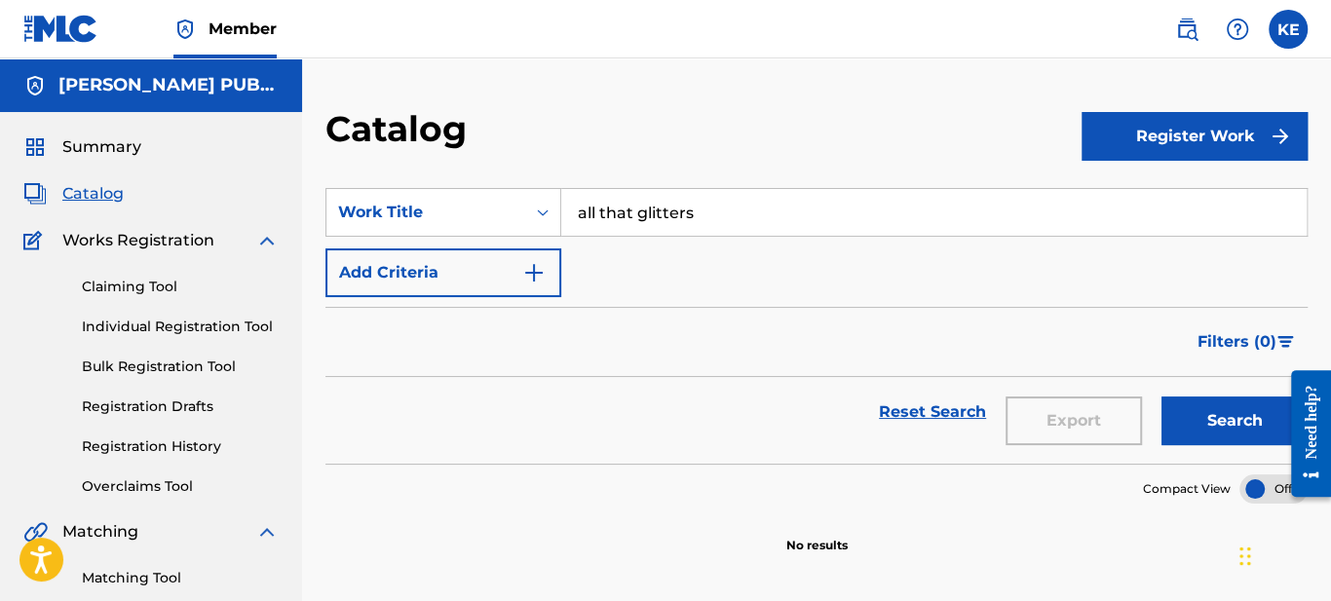
type input "all that glitters"
click at [1162, 397] on button "Search" at bounding box center [1235, 421] width 146 height 49
click at [96, 156] on span "Summary" at bounding box center [101, 146] width 79 height 23
